Goal: Find specific page/section: Find specific page/section

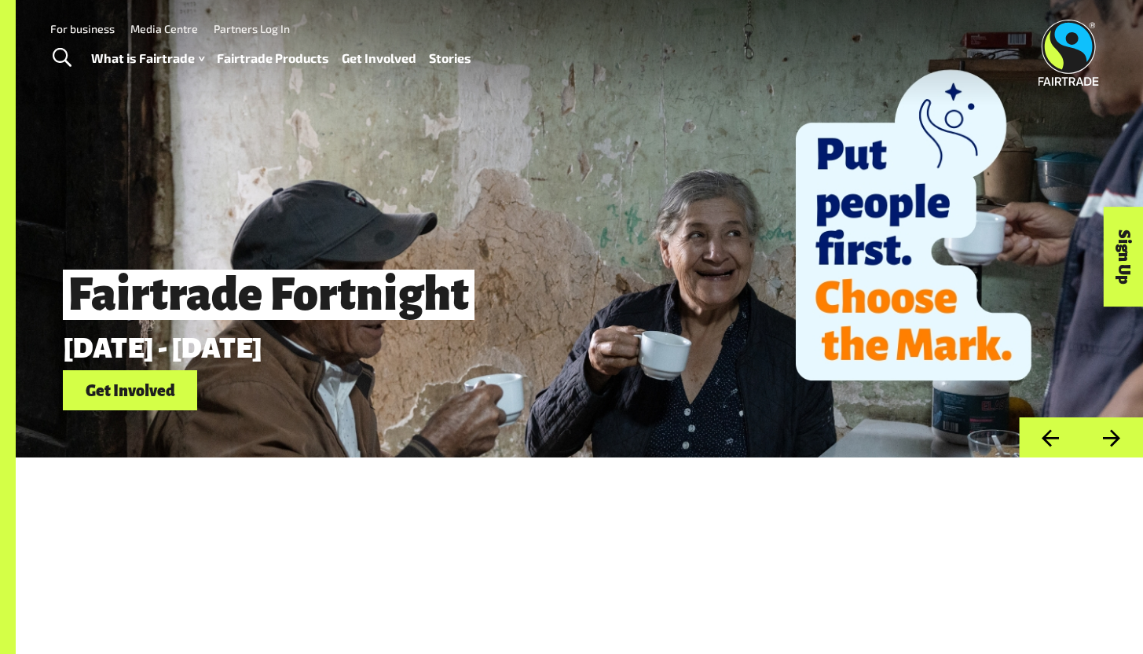
click at [263, 59] on link "Fairtrade Products" at bounding box center [273, 58] width 112 height 23
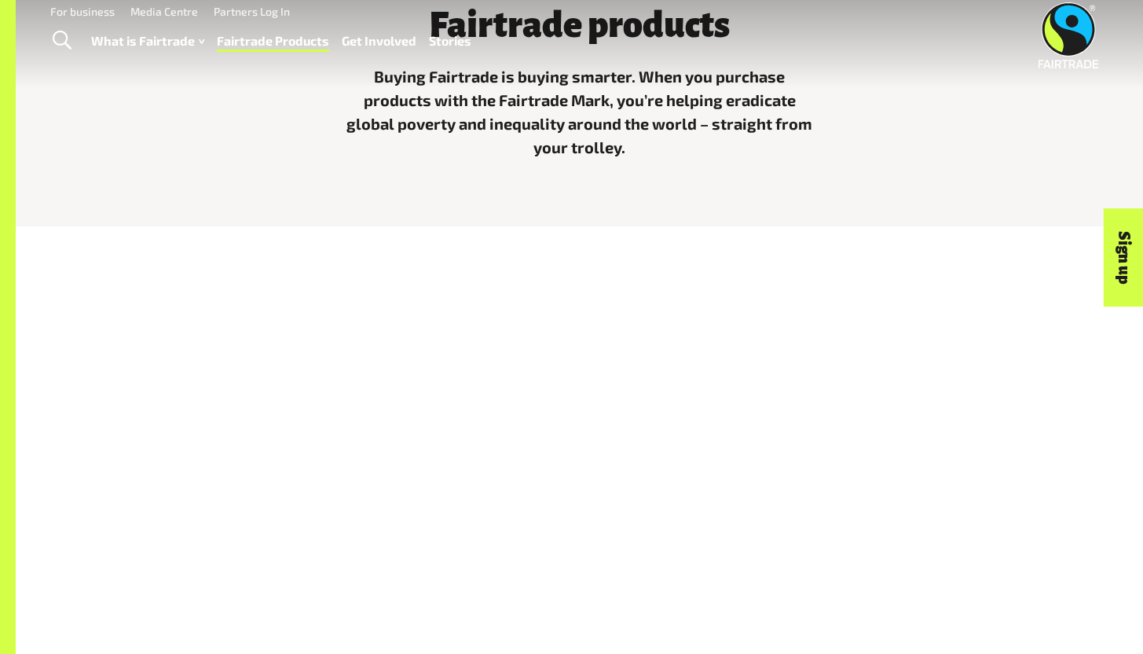
scroll to position [969, 0]
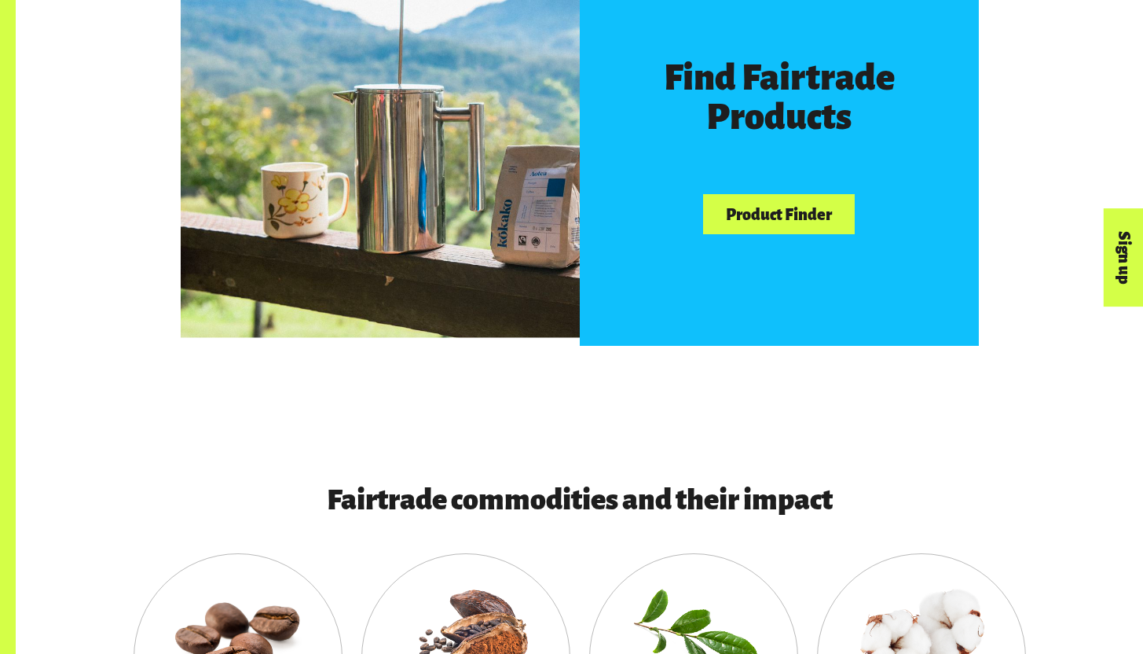
click at [788, 238] on div "Find Fairtrade Products Product Finder" at bounding box center [779, 146] width 399 height 399
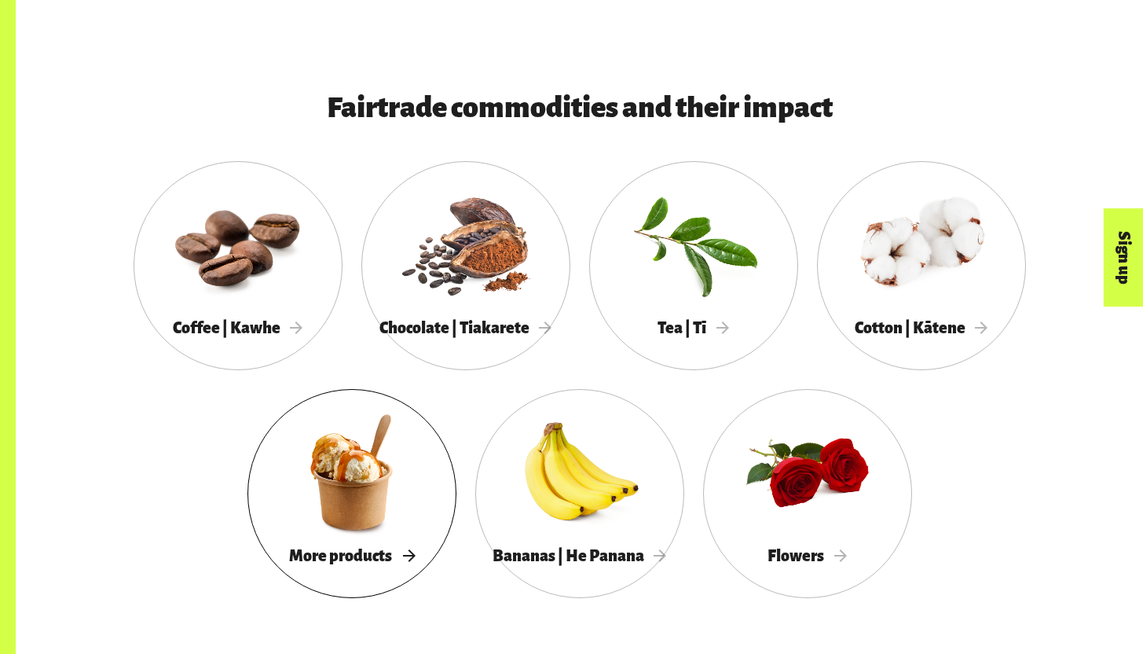
click at [441, 478] on div at bounding box center [352, 472] width 209 height 136
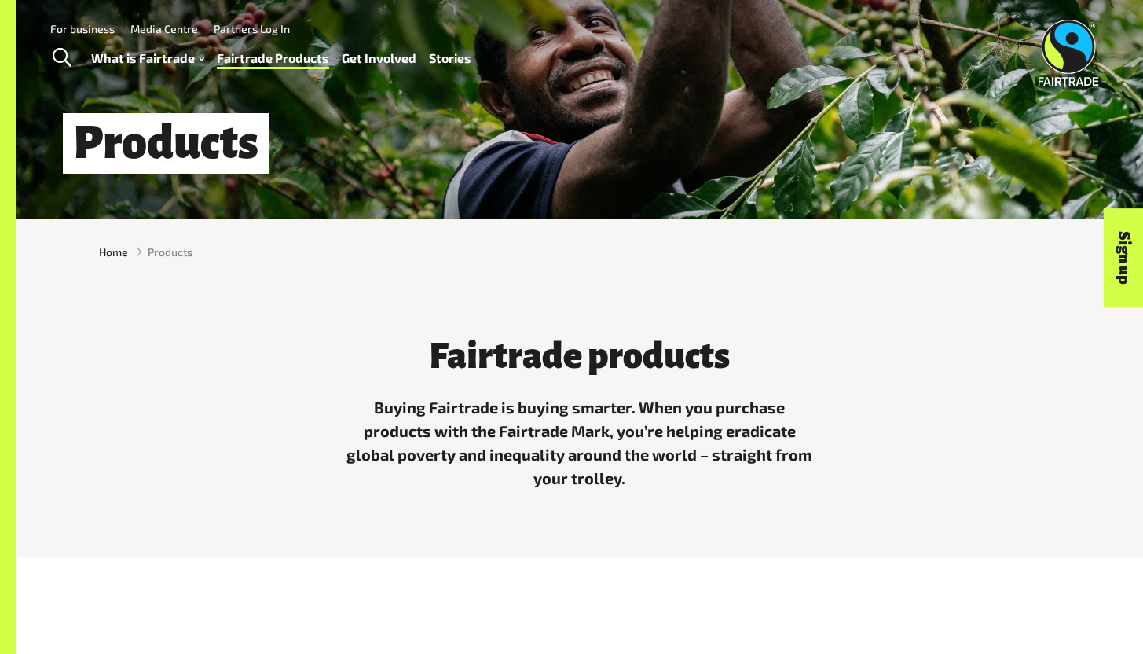
scroll to position [760, 0]
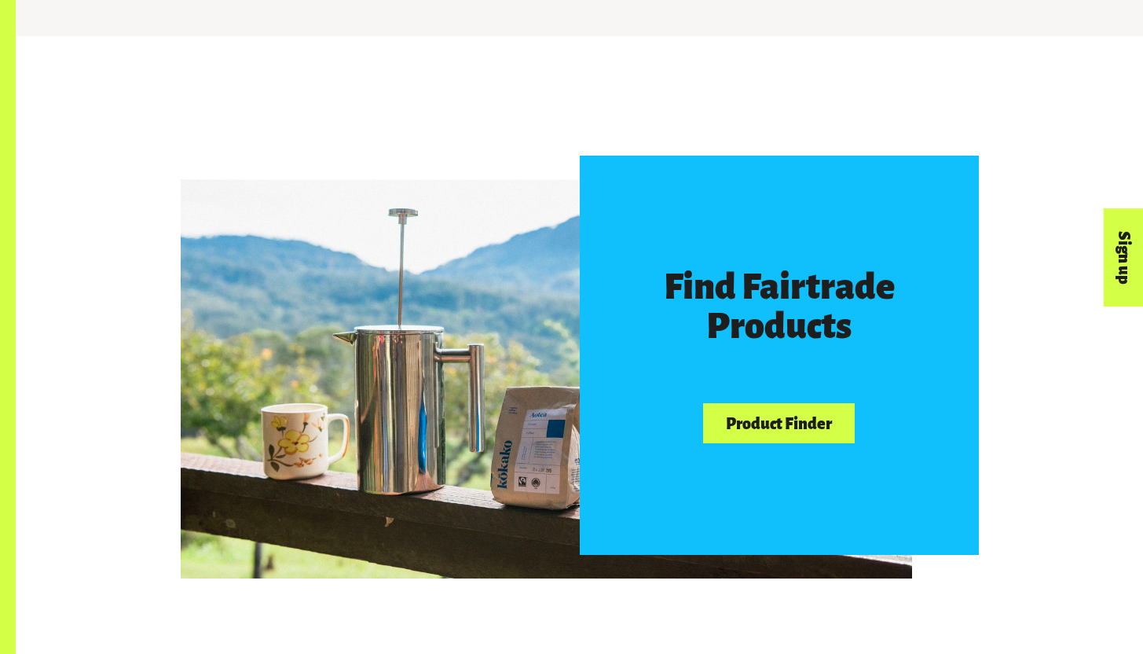
click at [788, 434] on link "Product Finder" at bounding box center [778, 423] width 151 height 40
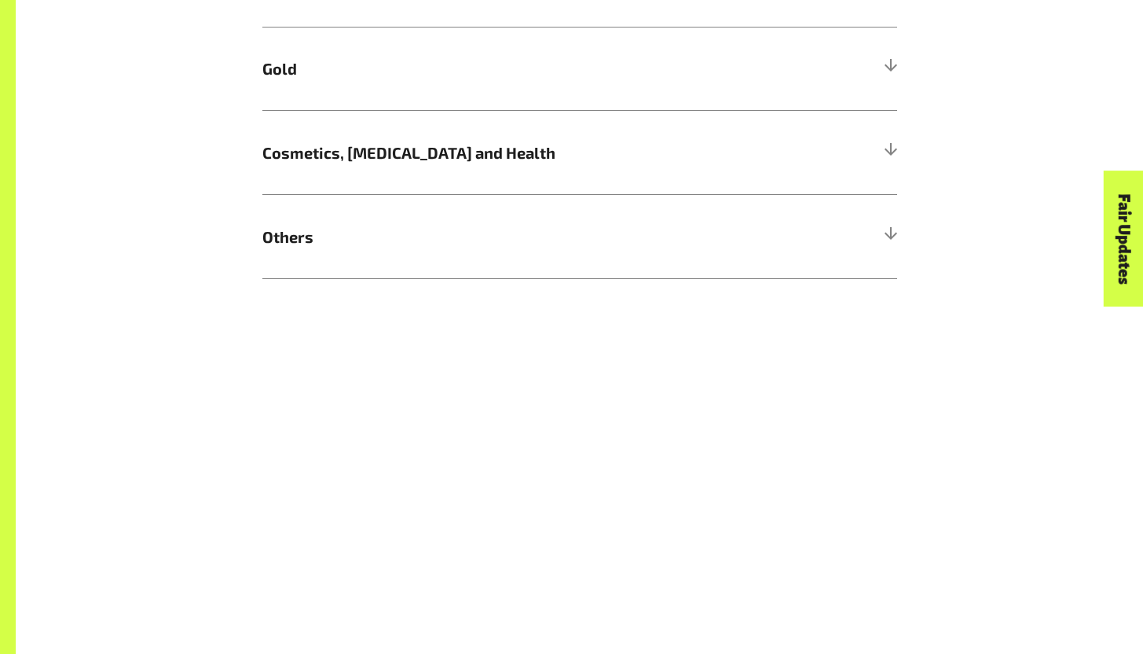
scroll to position [1411, 0]
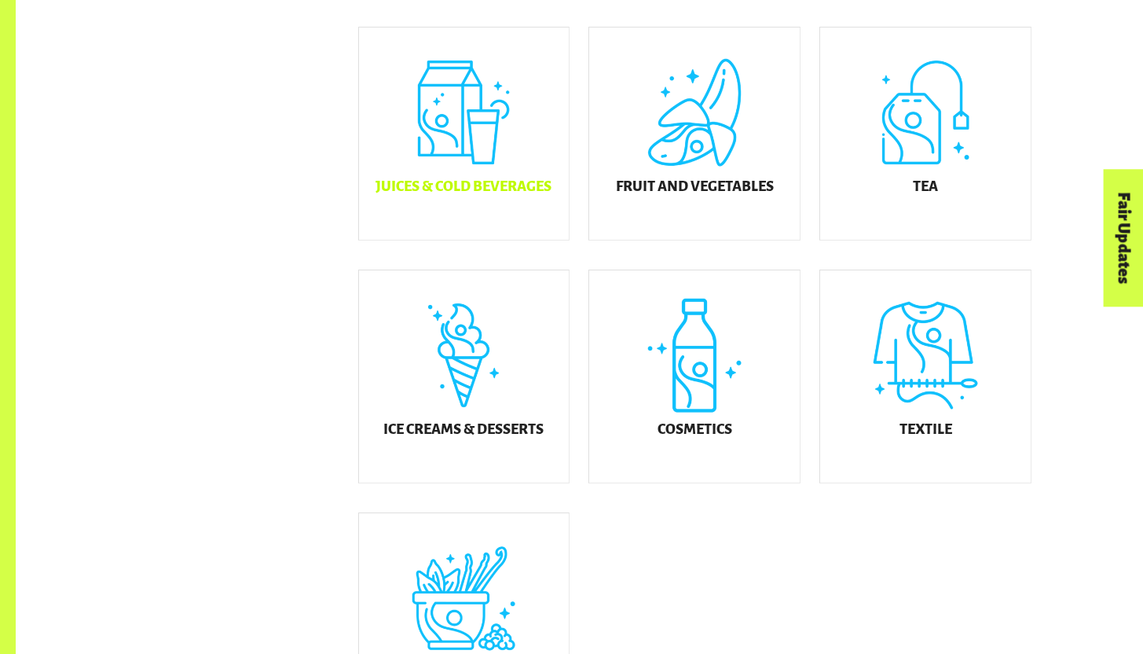
click at [460, 128] on div "Juices & Cold Beverages" at bounding box center [464, 134] width 211 height 212
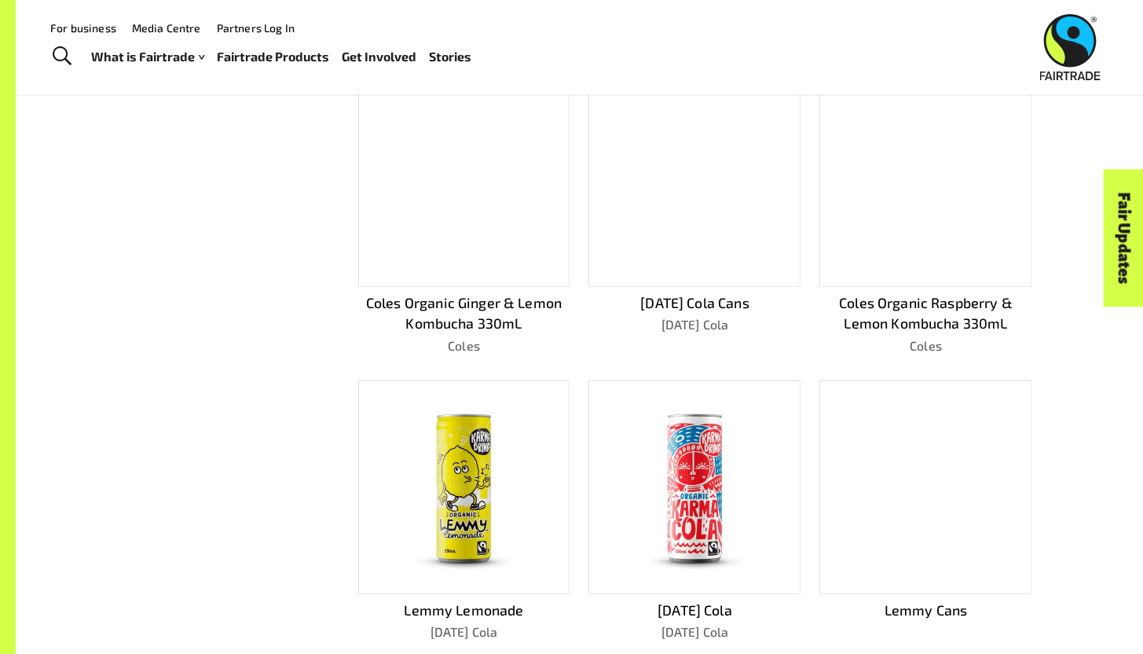
scroll to position [765, 0]
